Goal: Book appointment/travel/reservation

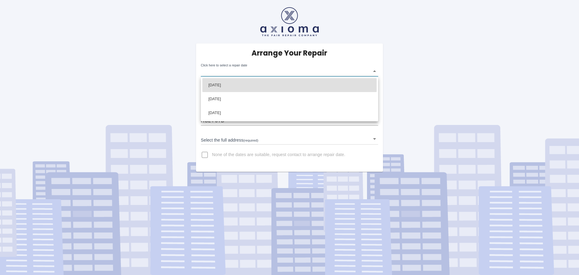
click at [284, 72] on body "Arrange Your Repair Click here to select a repair date ​ Phone Number   * 07740…" at bounding box center [289, 137] width 579 height 275
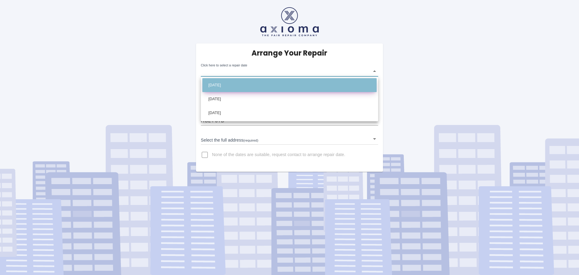
click at [274, 86] on li "[DATE]" at bounding box center [289, 85] width 174 height 14
type input "[DATE]T00:00:00.000Z"
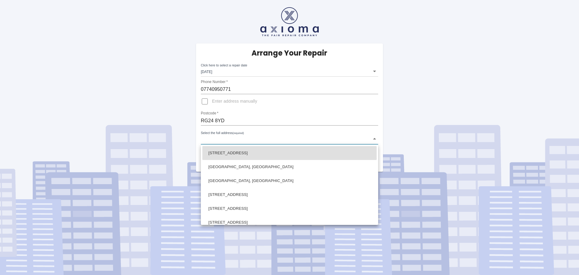
click at [222, 139] on body "Arrange Your Repair Click here to select a repair date [DATE] [DATE]T00:00:00.0…" at bounding box center [289, 137] width 579 height 275
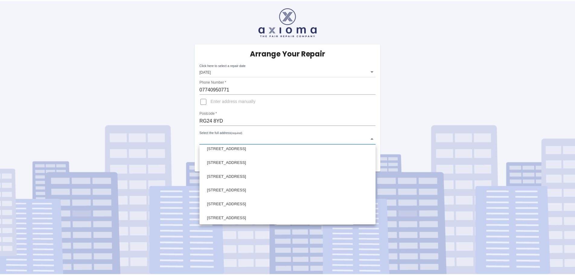
scroll to position [950, 0]
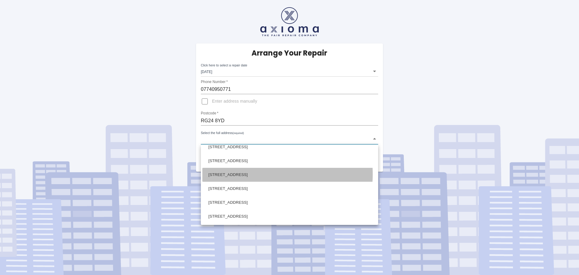
click at [247, 174] on li "[STREET_ADDRESS]" at bounding box center [289, 175] width 174 height 14
type input "[STREET_ADDRESS]"
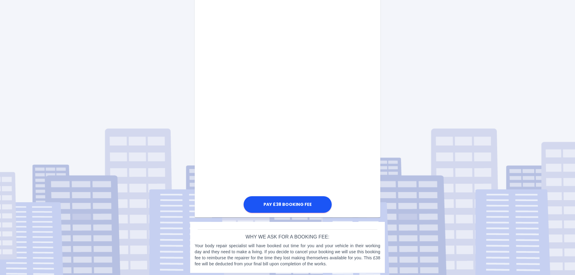
scroll to position [263, 0]
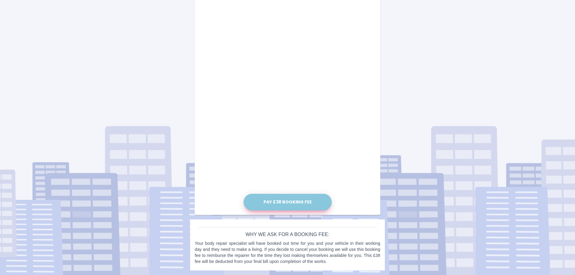
click at [298, 200] on button "Pay £38 Booking Fee" at bounding box center [288, 202] width 88 height 17
